Goal: Task Accomplishment & Management: Manage account settings

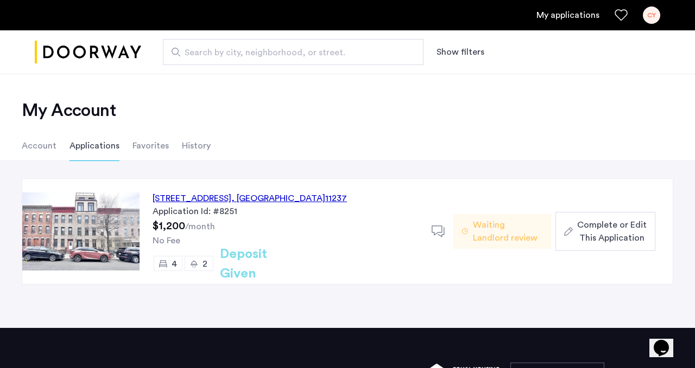
click at [654, 19] on div "CY" at bounding box center [651, 15] width 17 height 17
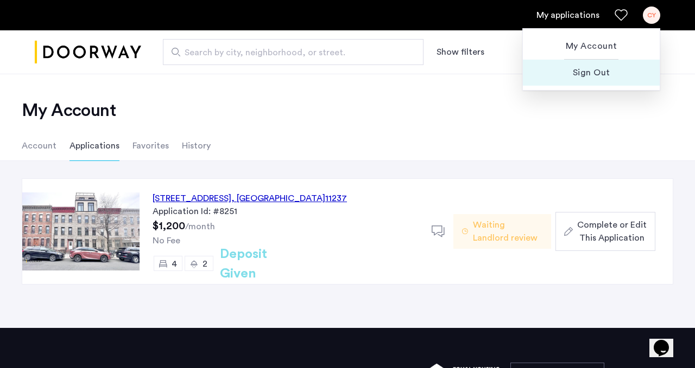
click at [616, 69] on span "Sign Out" at bounding box center [590, 72] width 119 height 13
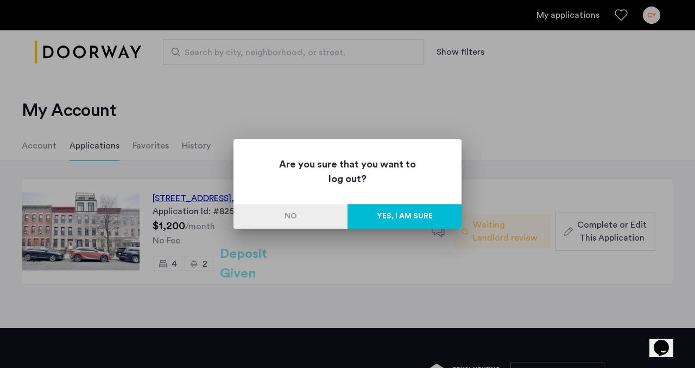
click at [382, 216] on button "Yes, I am sure" at bounding box center [404, 217] width 114 height 24
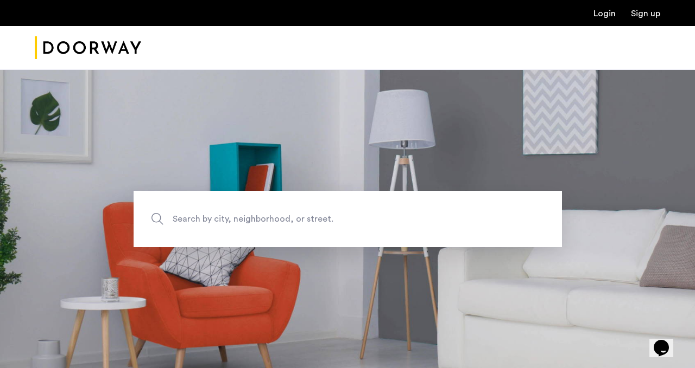
click at [646, 11] on link "Sign up" at bounding box center [645, 13] width 29 height 9
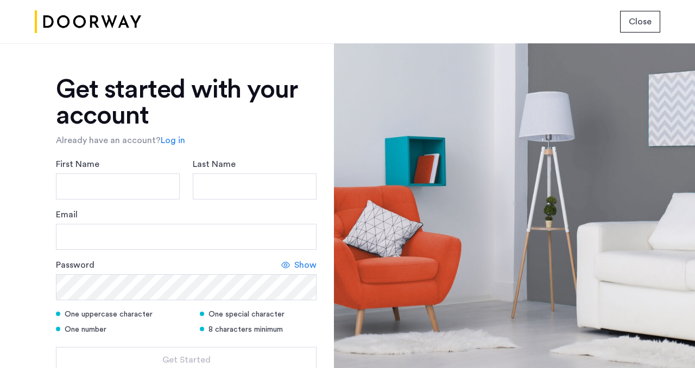
click at [650, 21] on span "Close" at bounding box center [639, 21] width 23 height 13
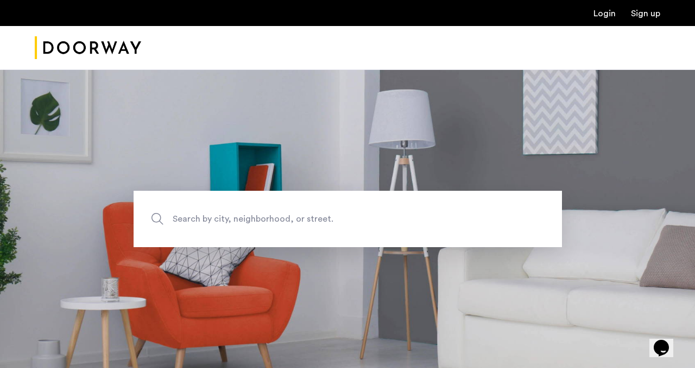
click at [606, 17] on link "Login" at bounding box center [604, 13] width 22 height 9
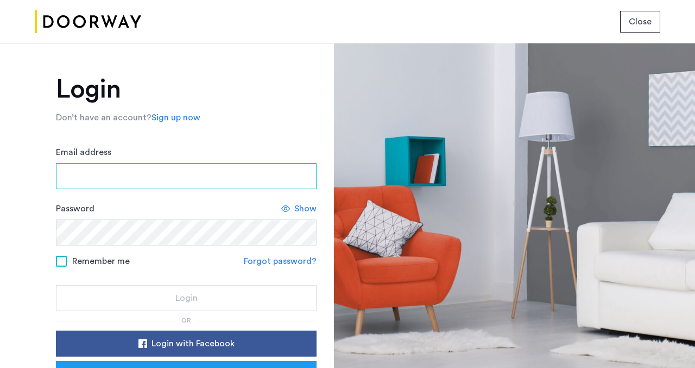
click at [159, 166] on input "Email address" at bounding box center [186, 176] width 260 height 26
type input "**********"
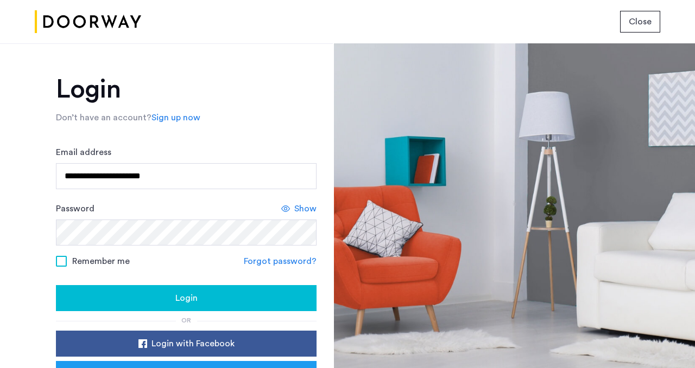
click at [288, 208] on icon at bounding box center [285, 209] width 9 height 9
click at [67, 262] on label "Remember me" at bounding box center [93, 261] width 74 height 9
click at [111, 291] on button "Login" at bounding box center [186, 298] width 260 height 26
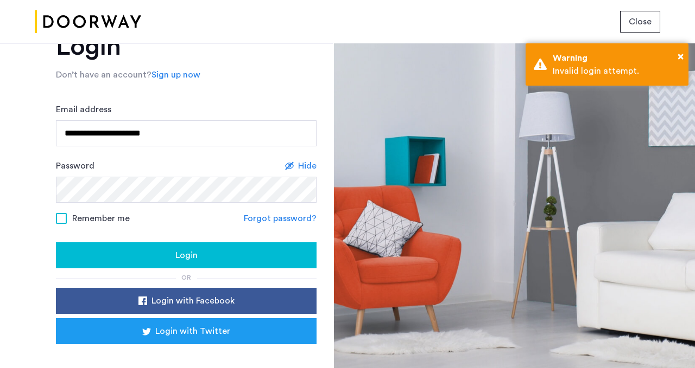
scroll to position [50, 0]
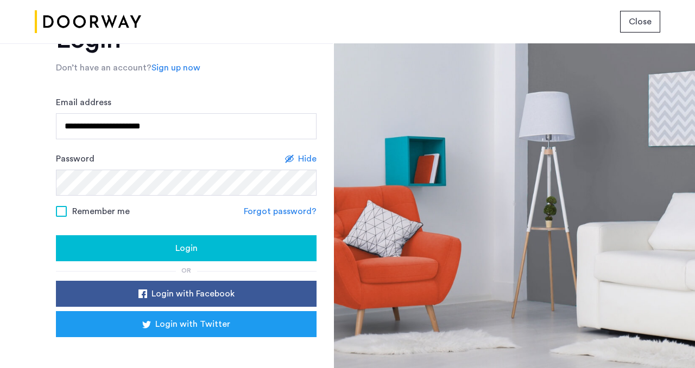
click at [181, 251] on span "Login" at bounding box center [186, 248] width 22 height 13
click at [220, 240] on button "Login" at bounding box center [186, 249] width 260 height 26
